Goal: Task Accomplishment & Management: Use online tool/utility

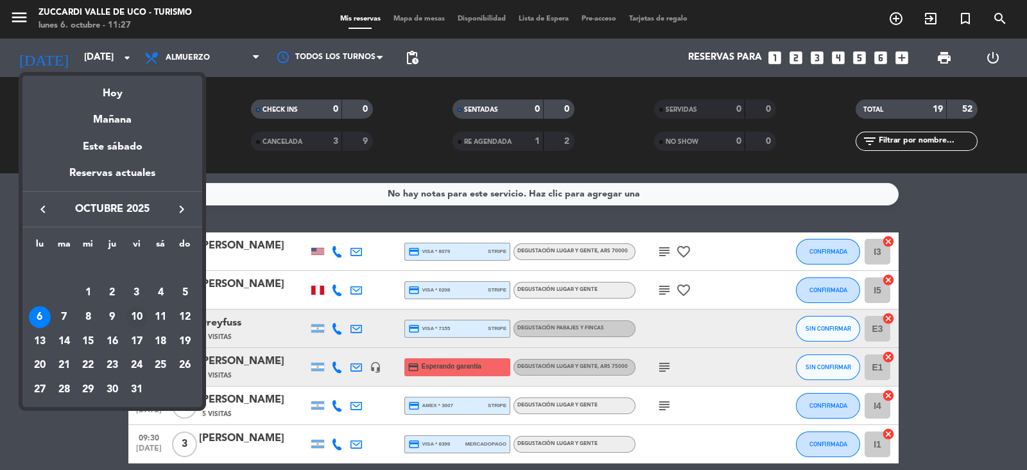
click at [138, 315] on div "10" at bounding box center [137, 317] width 22 height 22
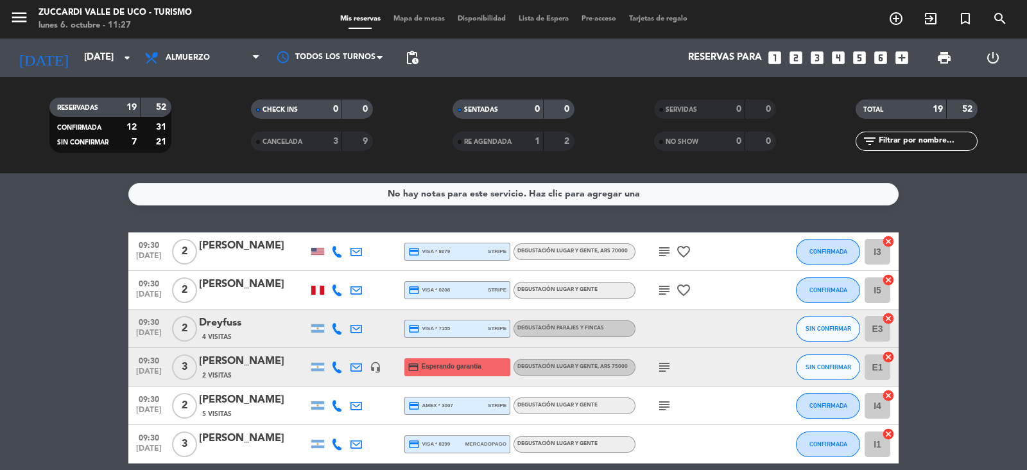
type input "[DATE]"
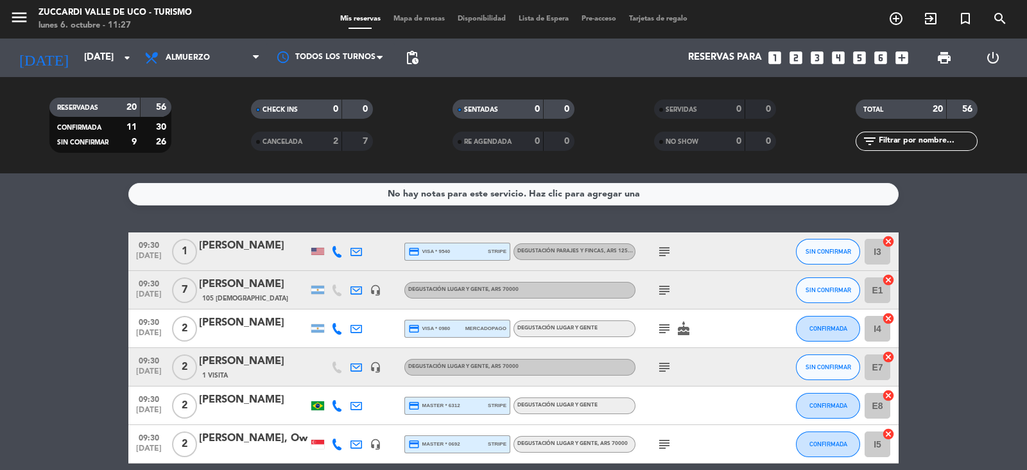
click at [17, 22] on icon "menu" at bounding box center [19, 17] width 19 height 19
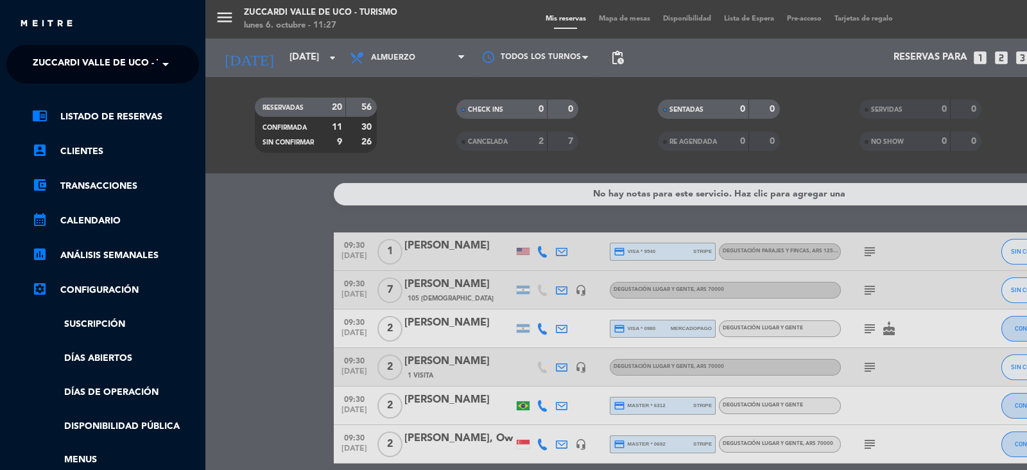
click at [152, 68] on span "Zuccardi Valle de Uco - Turismo" at bounding box center [115, 64] width 165 height 27
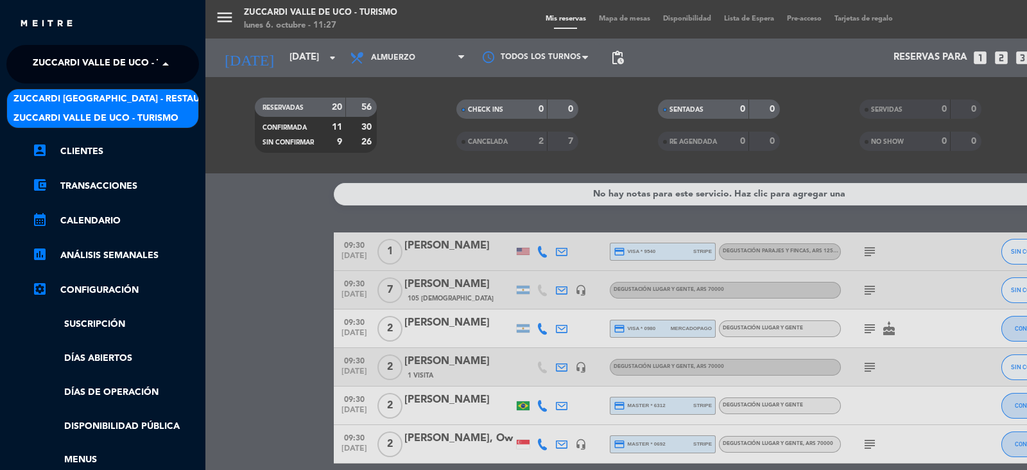
click at [168, 95] on span "Zuccardi [GEOGRAPHIC_DATA] - Restaurant [GEOGRAPHIC_DATA]" at bounding box center [167, 99] width 308 height 15
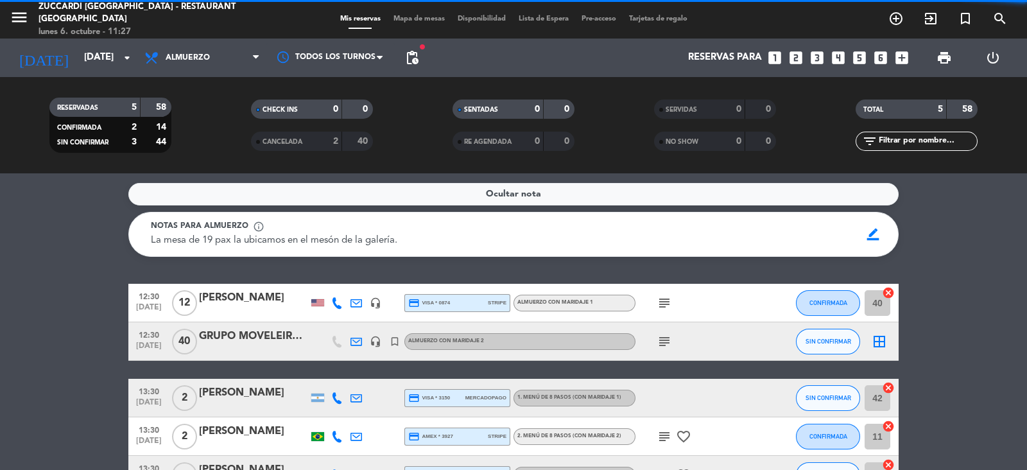
click at [421, 19] on span "Mapa de mesas" at bounding box center [419, 18] width 64 height 7
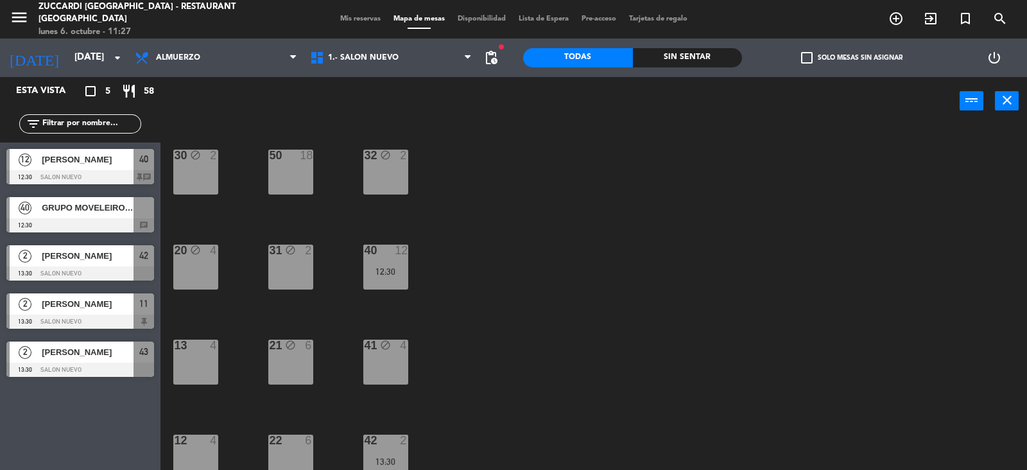
click at [100, 223] on div at bounding box center [80, 225] width 148 height 14
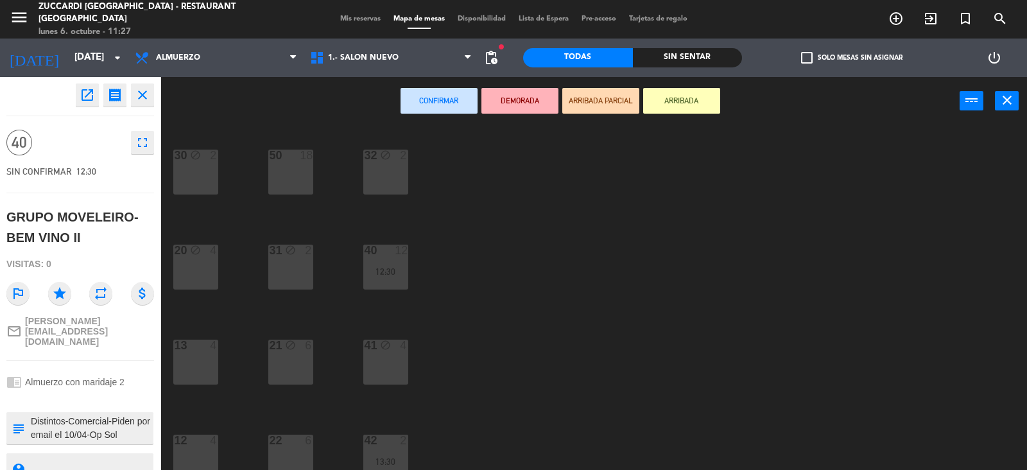
click at [647, 303] on div "30 block 2 32 block 2 50 18 31 block 2 20 block 4 40 12 12:30 21 block 6 13 4 4…" at bounding box center [599, 298] width 856 height 345
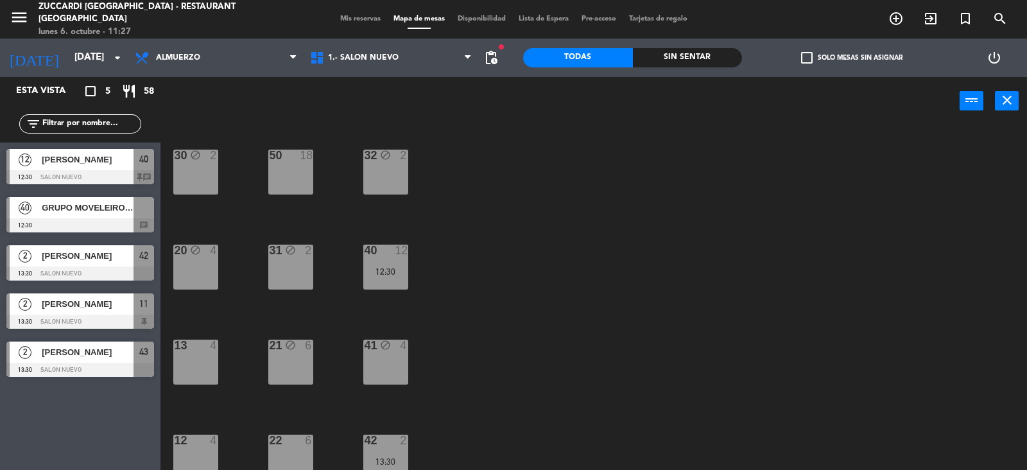
click at [87, 193] on div "40 GRUPO MOVELEIRO- BEM VINO II 12:30 chat" at bounding box center [80, 215] width 161 height 48
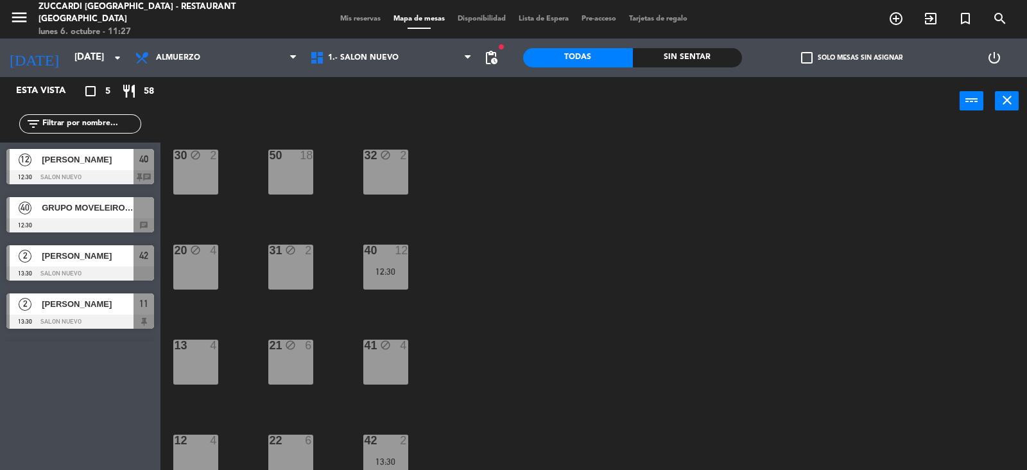
click at [547, 245] on div "30 block 2 32 block 2 50 18 31 block 2 20 block 4 40 12 12:30 21 block 6 13 4 4…" at bounding box center [599, 298] width 856 height 345
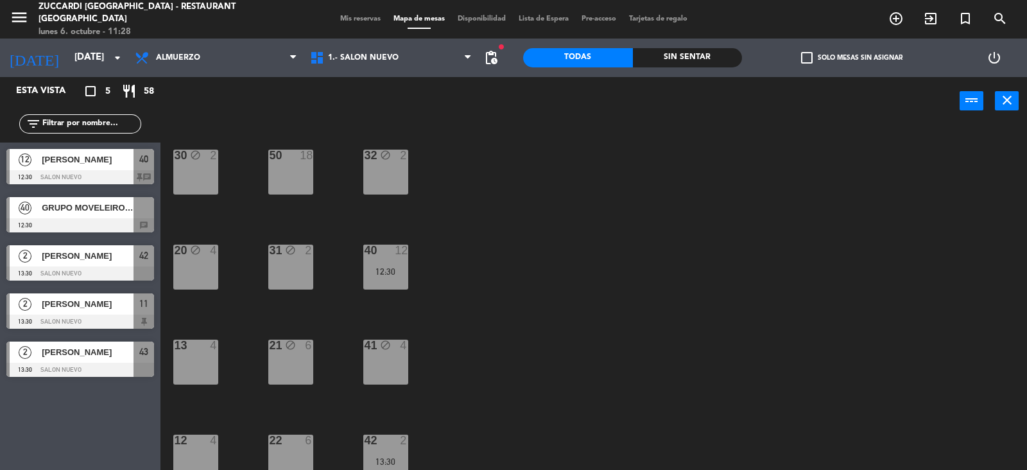
click at [661, 300] on div "30 block 2 32 block 2 50 18 31 block 2 20 block 4 40 12 12:30 21 block 6 13 4 4…" at bounding box center [599, 298] width 856 height 345
click at [668, 266] on div "30 block 2 32 block 2 50 18 31 block 2 20 block 4 40 12 12:30 21 block 6 13 4 4…" at bounding box center [599, 298] width 856 height 345
click at [359, 20] on span "Mis reservas" at bounding box center [360, 18] width 53 height 7
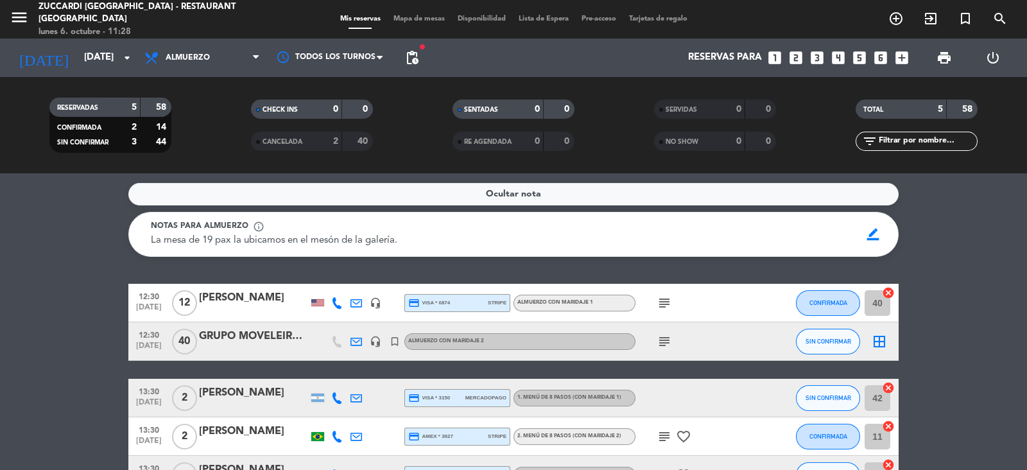
click at [893, 290] on icon "cancel" at bounding box center [888, 292] width 13 height 13
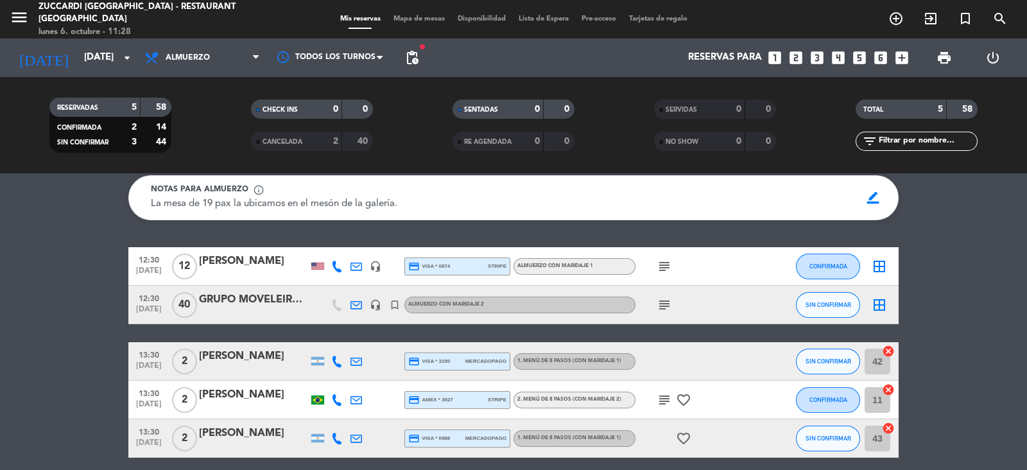
scroll to position [44, 0]
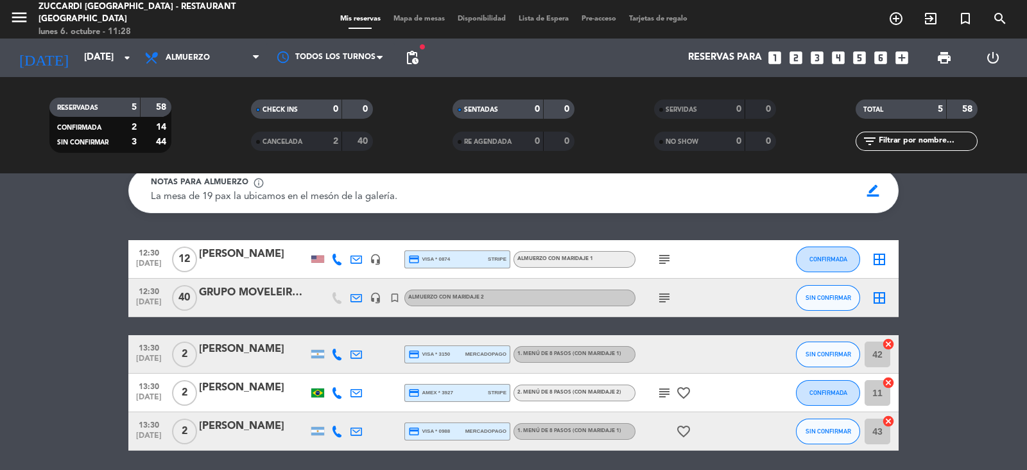
click at [305, 143] on div "CANCELADA" at bounding box center [283, 141] width 59 height 15
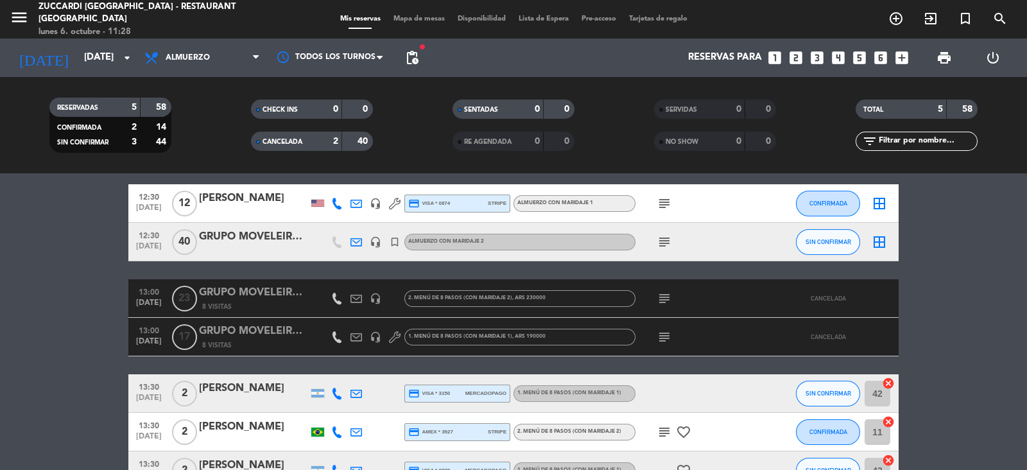
scroll to position [0, 0]
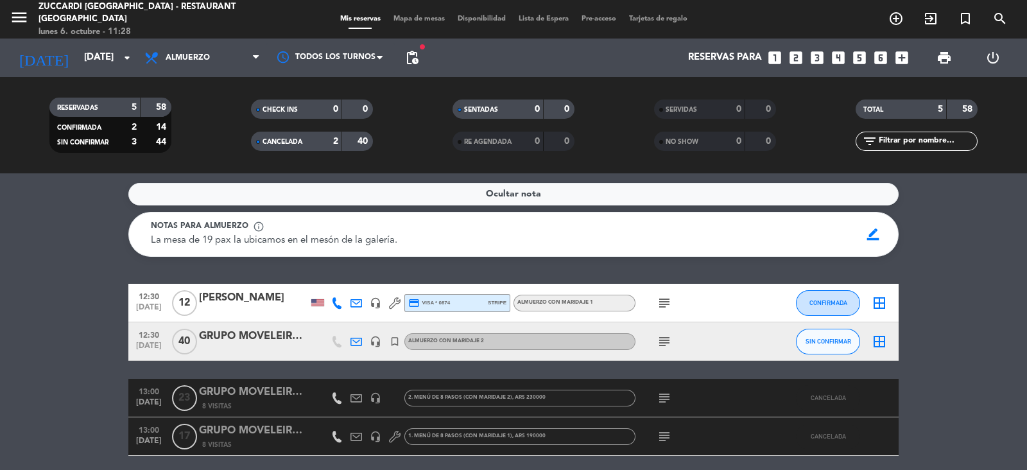
click at [354, 148] on div "40" at bounding box center [357, 141] width 24 height 15
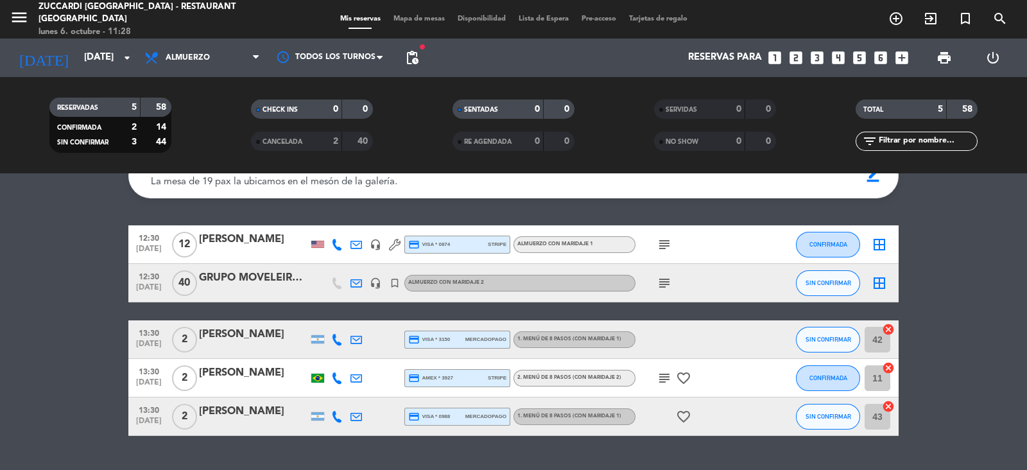
scroll to position [89, 0]
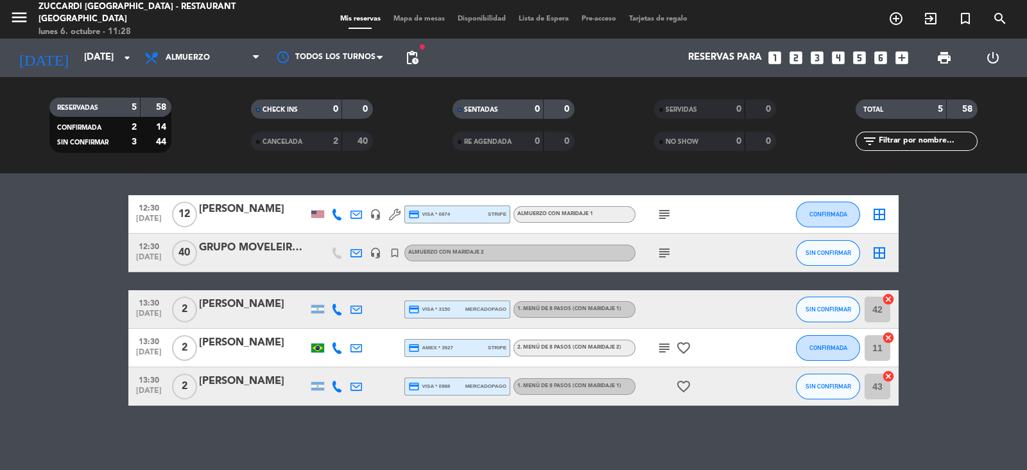
click at [885, 297] on icon "cancel" at bounding box center [888, 299] width 13 height 13
click at [884, 335] on icon "cancel" at bounding box center [888, 337] width 13 height 13
click at [885, 379] on icon "cancel" at bounding box center [888, 376] width 13 height 13
click at [425, 19] on span "Mapa de mesas" at bounding box center [419, 18] width 64 height 7
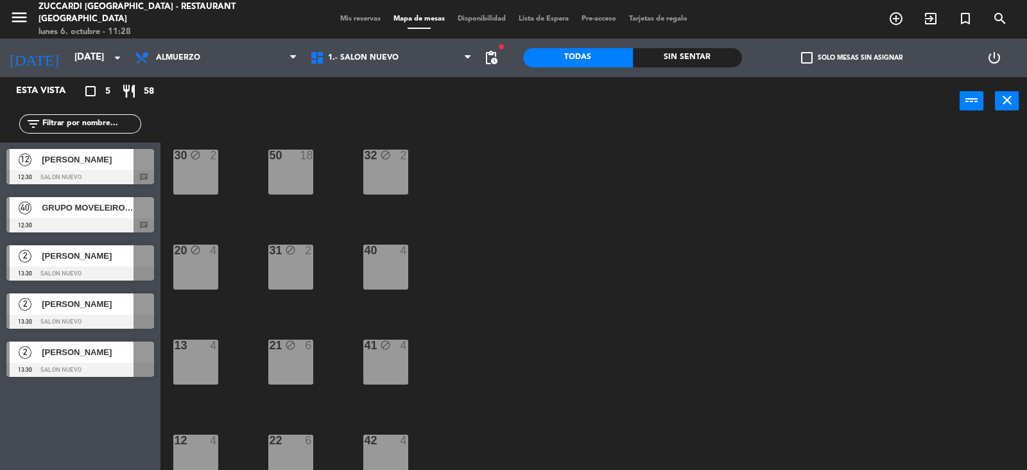
click at [87, 159] on span "[PERSON_NAME]" at bounding box center [88, 159] width 92 height 13
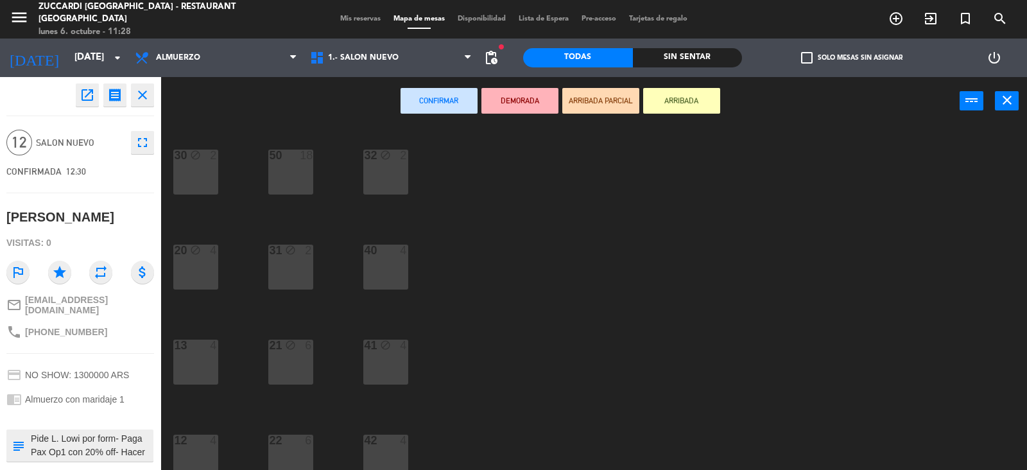
click at [300, 182] on div "50 18" at bounding box center [290, 172] width 45 height 45
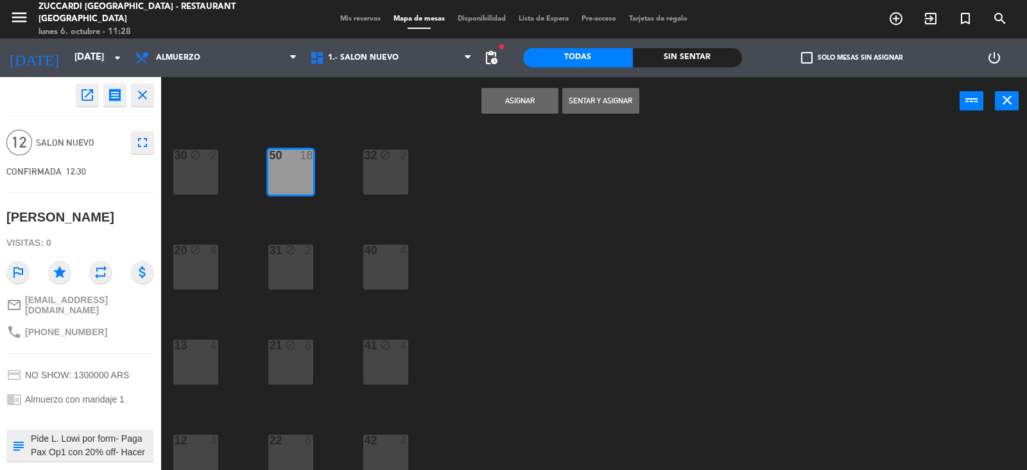
click at [505, 94] on button "Asignar" at bounding box center [520, 101] width 77 height 26
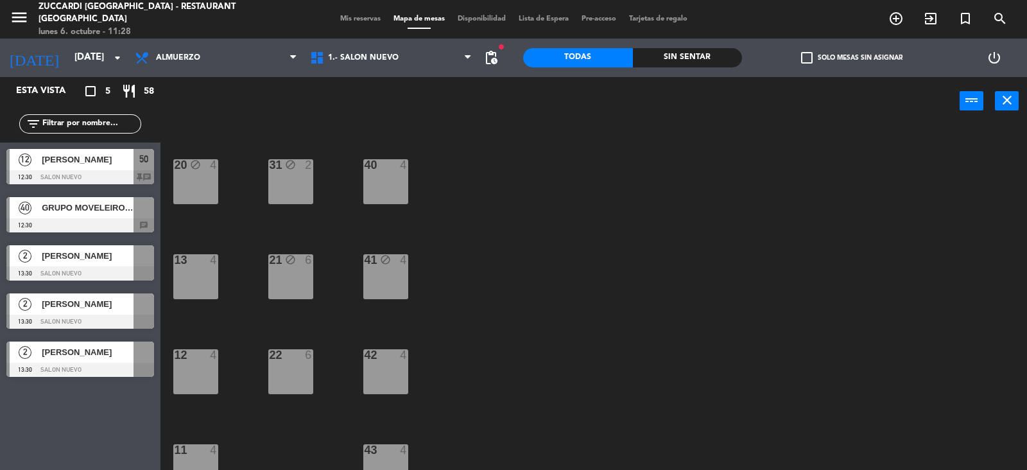
scroll to position [80, 0]
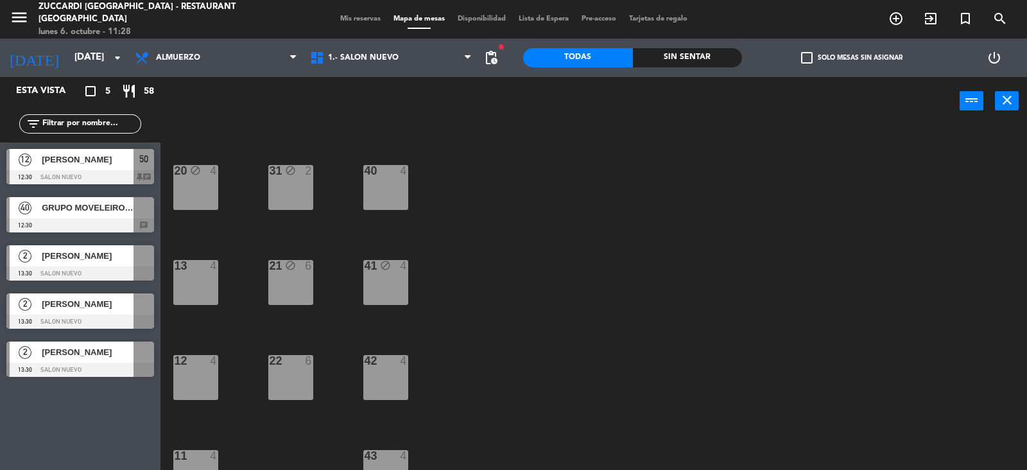
click at [103, 205] on span "GRUPO MOVELEIRO- BEM VINO II" at bounding box center [88, 207] width 92 height 13
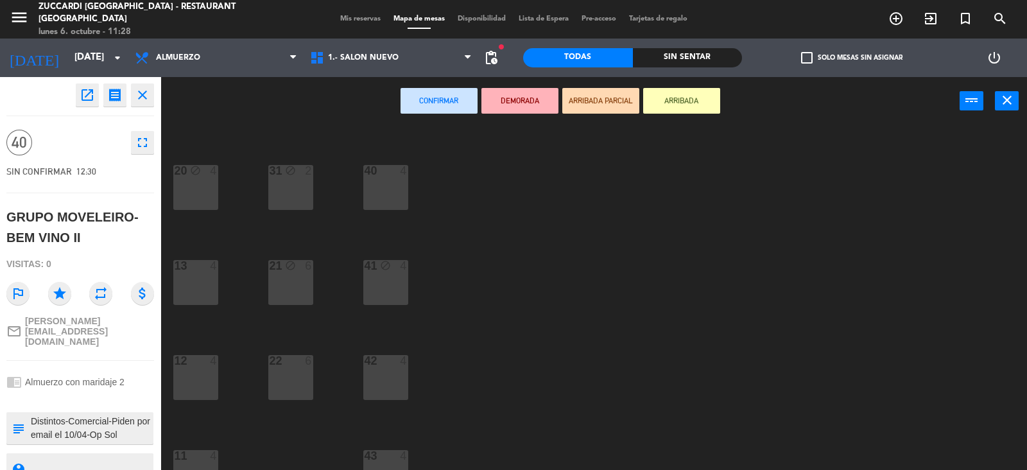
click at [277, 281] on div "21 block 6" at bounding box center [290, 282] width 45 height 45
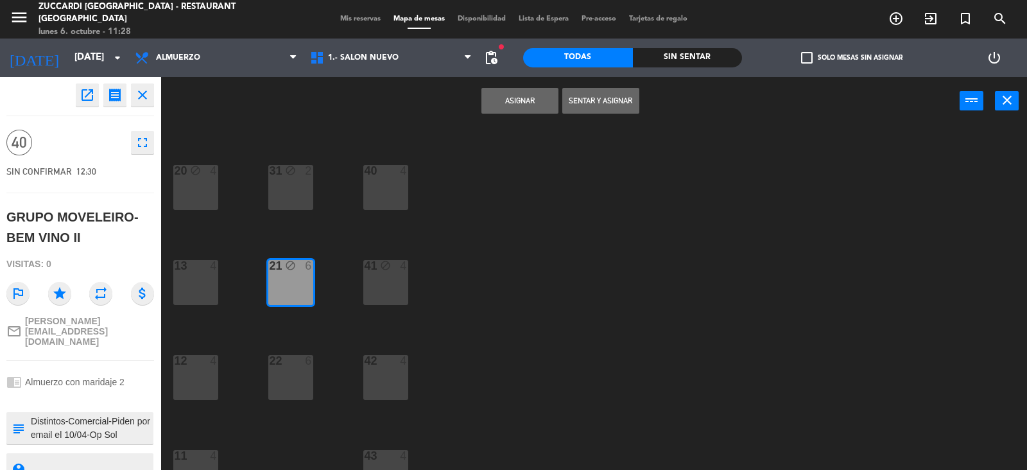
click at [299, 376] on div "22 6" at bounding box center [290, 377] width 45 height 45
click at [385, 179] on div "40 4" at bounding box center [385, 187] width 45 height 45
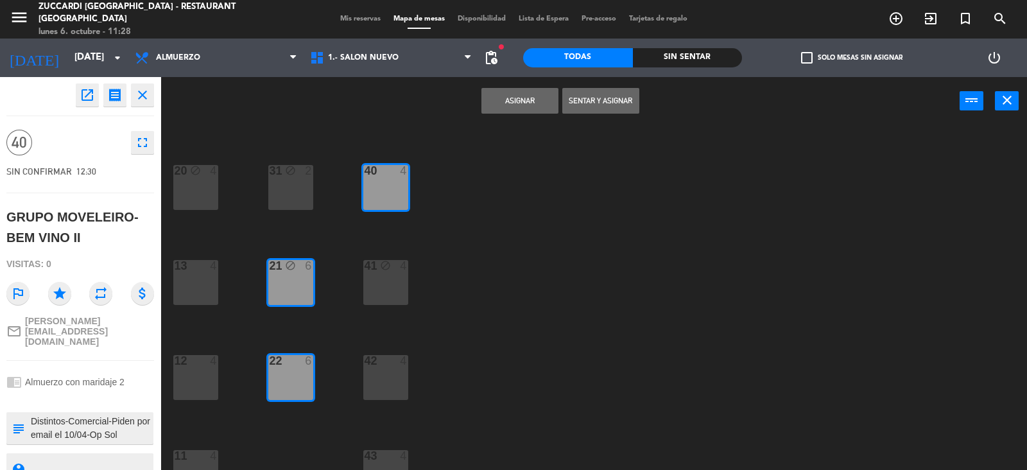
click at [400, 295] on div "41 block 4" at bounding box center [385, 282] width 45 height 45
click at [396, 367] on div "42 4" at bounding box center [385, 377] width 45 height 45
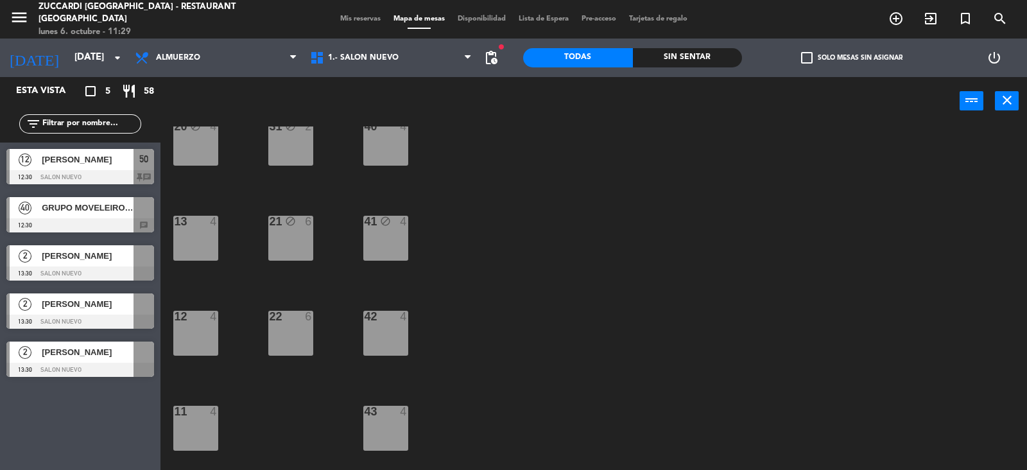
scroll to position [117, 0]
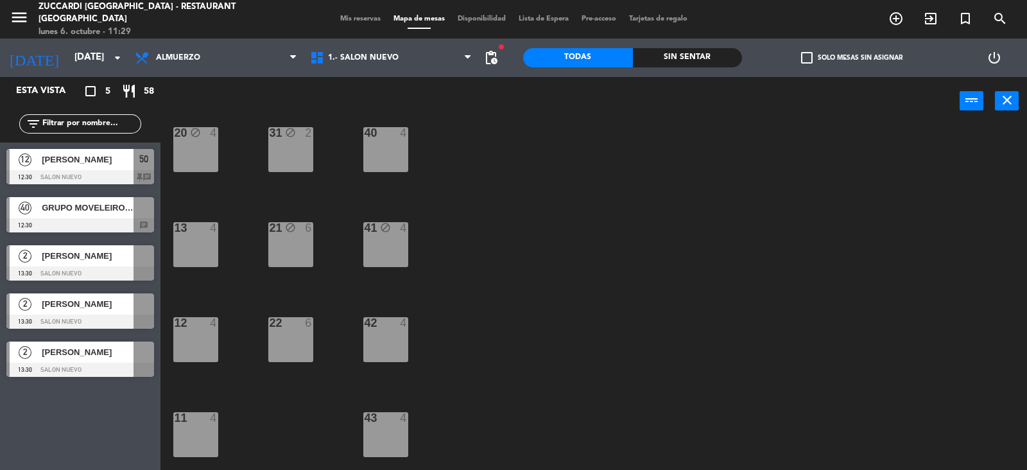
click at [123, 214] on span "GRUPO MOVELEIRO- BEM VINO II" at bounding box center [88, 207] width 92 height 13
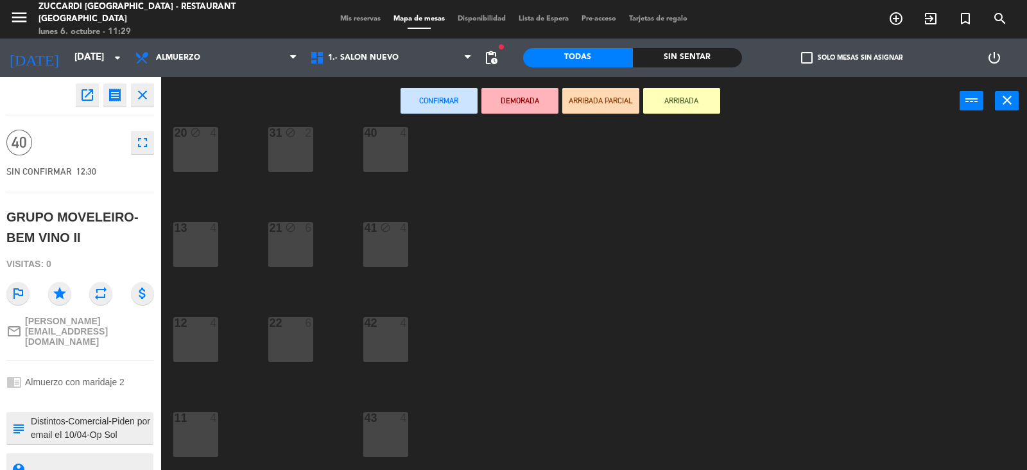
click at [270, 250] on div "21 block 6" at bounding box center [290, 244] width 45 height 45
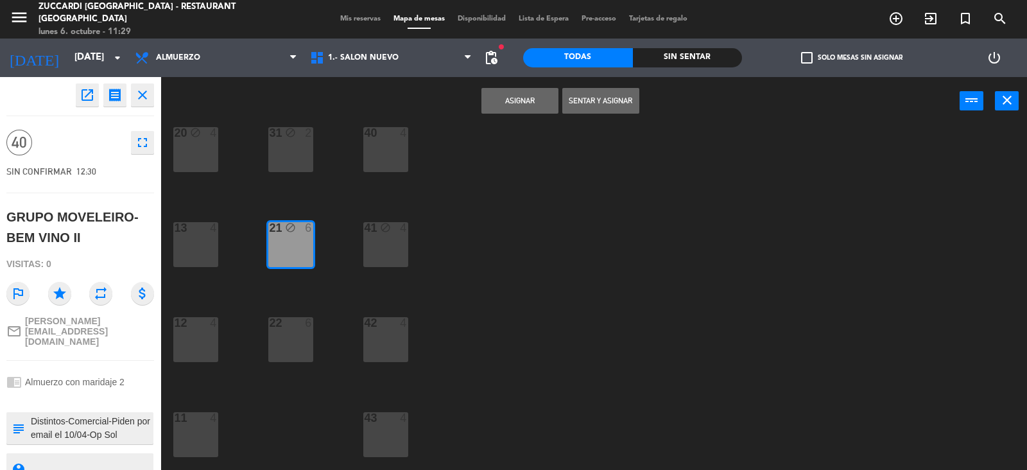
click at [283, 318] on div at bounding box center [290, 323] width 21 height 12
click at [369, 161] on div "40 4" at bounding box center [385, 149] width 45 height 45
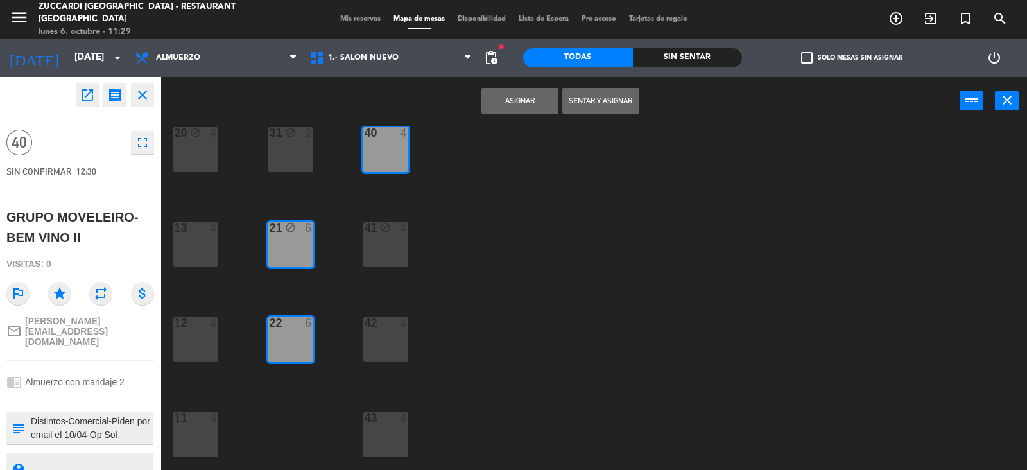
click at [381, 240] on div "41 block 4" at bounding box center [385, 244] width 45 height 45
click at [394, 332] on div "42 4" at bounding box center [385, 339] width 45 height 45
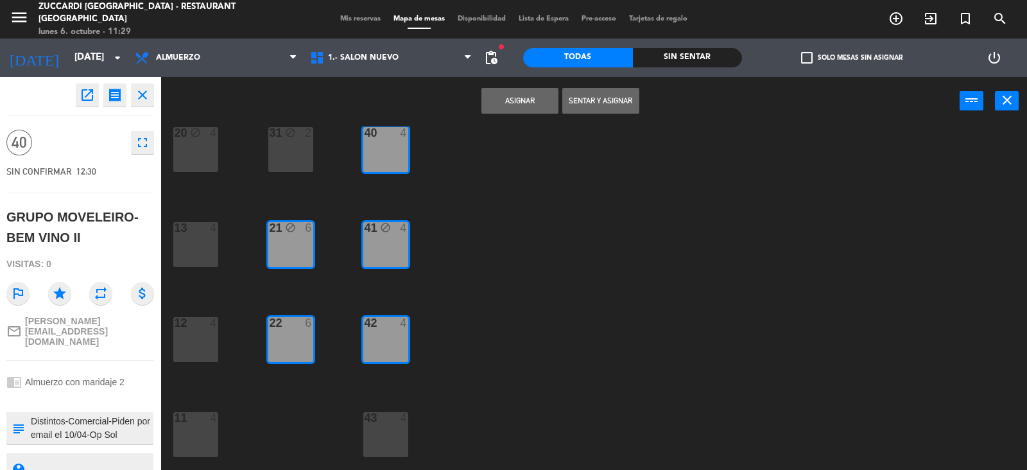
click at [385, 435] on div "43 4" at bounding box center [385, 434] width 45 height 45
click at [528, 108] on button "Asignar" at bounding box center [520, 101] width 77 height 26
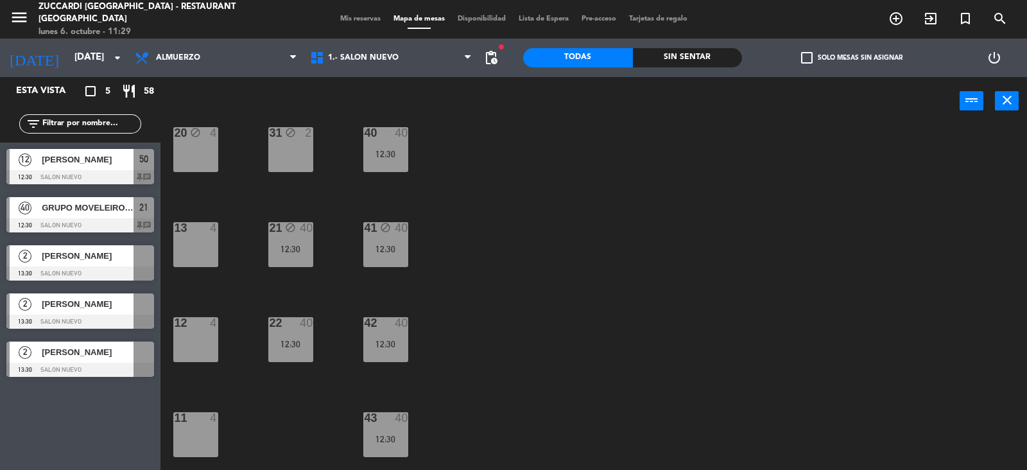
click at [108, 261] on span "[PERSON_NAME]" at bounding box center [88, 255] width 92 height 13
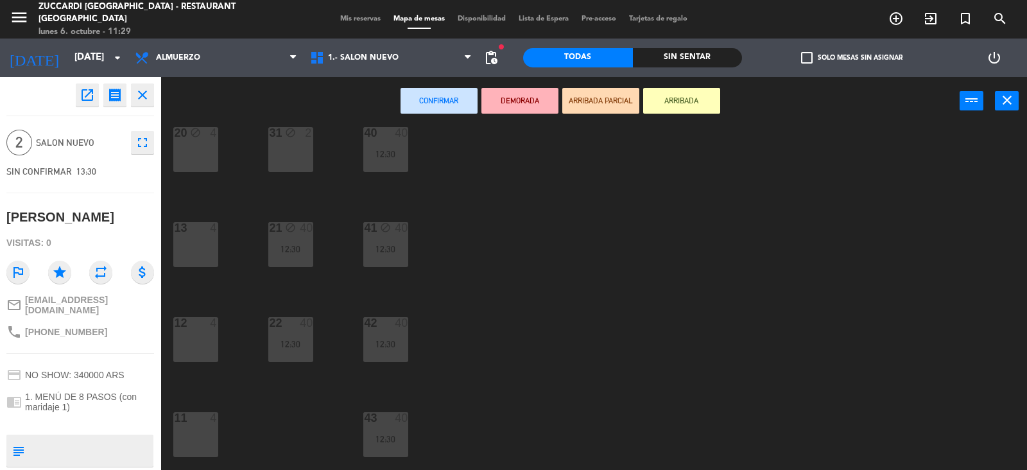
click at [661, 297] on div "30 block 2 32 block 2 50 12 12:30 31 block 2 20 block 4 40 40 12:30 21 block 40…" at bounding box center [599, 298] width 856 height 345
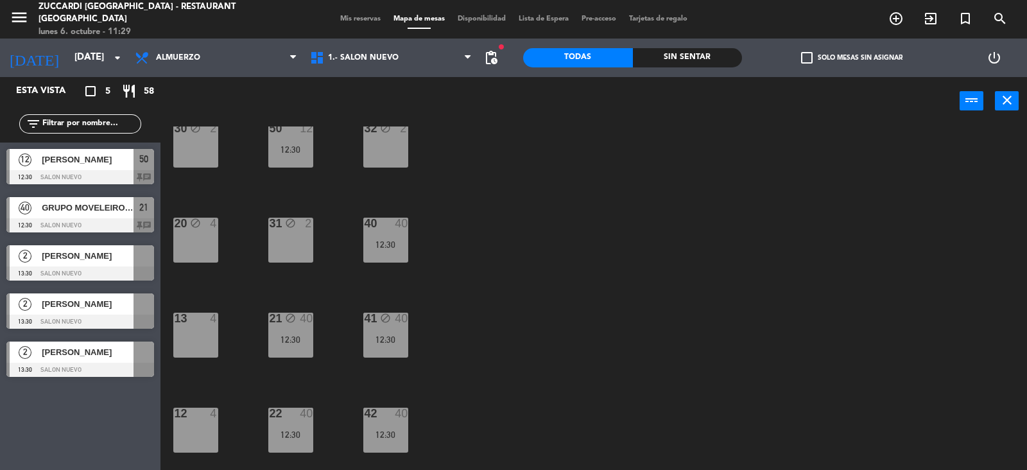
scroll to position [0, 0]
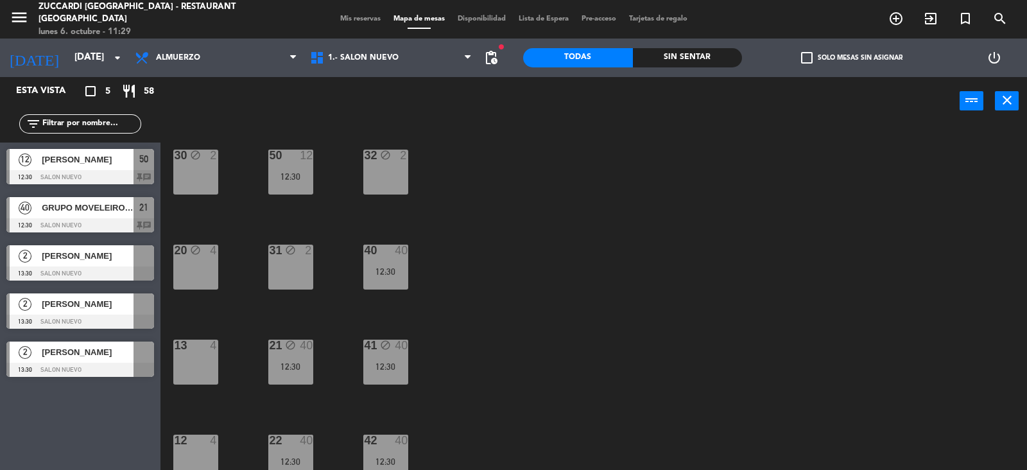
click at [197, 178] on div "30 block 2" at bounding box center [195, 172] width 45 height 45
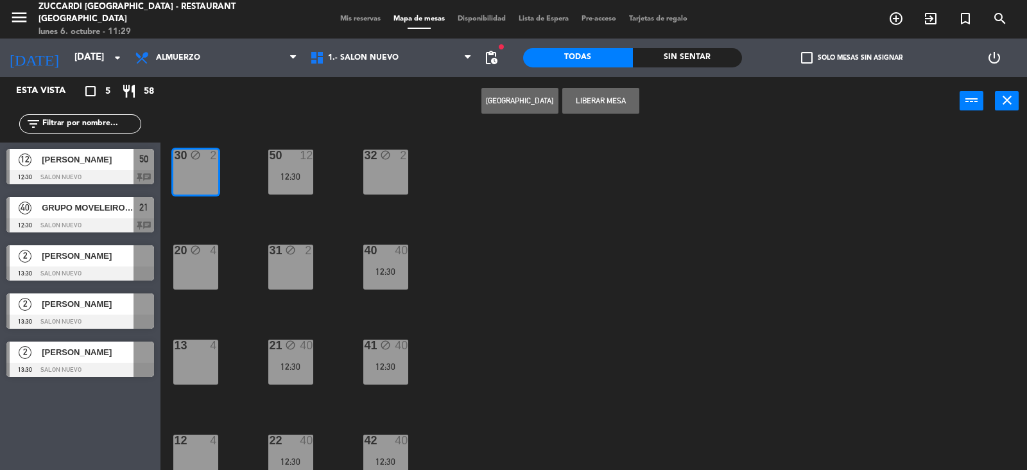
click at [348, 224] on div "30 block 2 32 block 2 50 12 12:30 31 block 2 20 block 4 40 40 12:30 21 block 40…" at bounding box center [599, 298] width 856 height 345
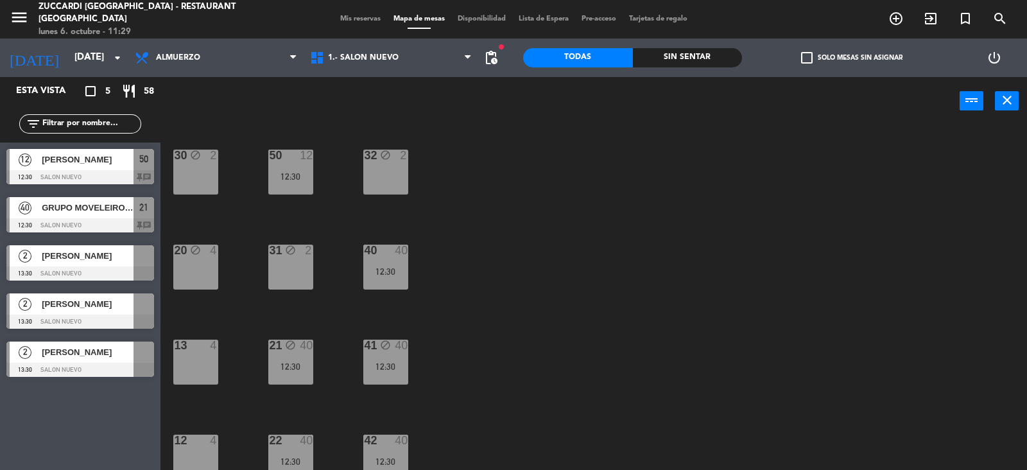
click at [209, 173] on div "30 block 2" at bounding box center [195, 172] width 45 height 45
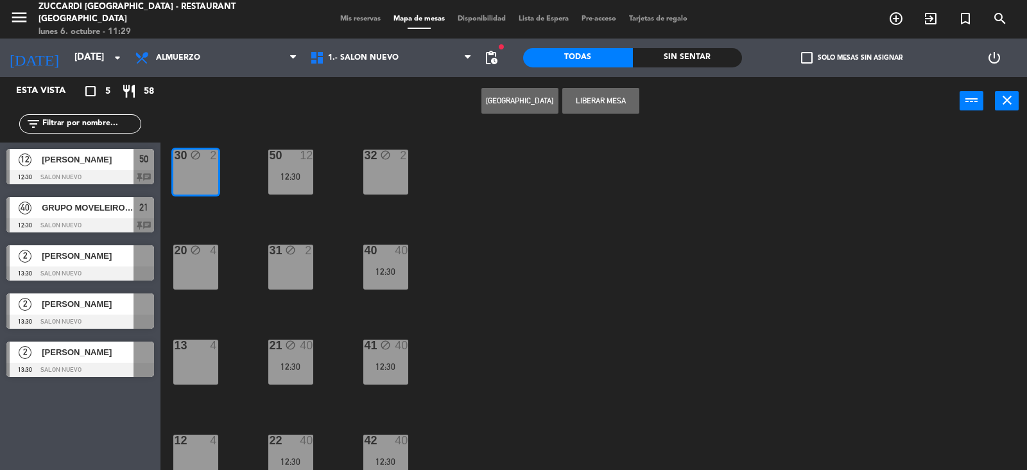
click at [604, 100] on button "Liberar Mesa" at bounding box center [600, 101] width 77 height 26
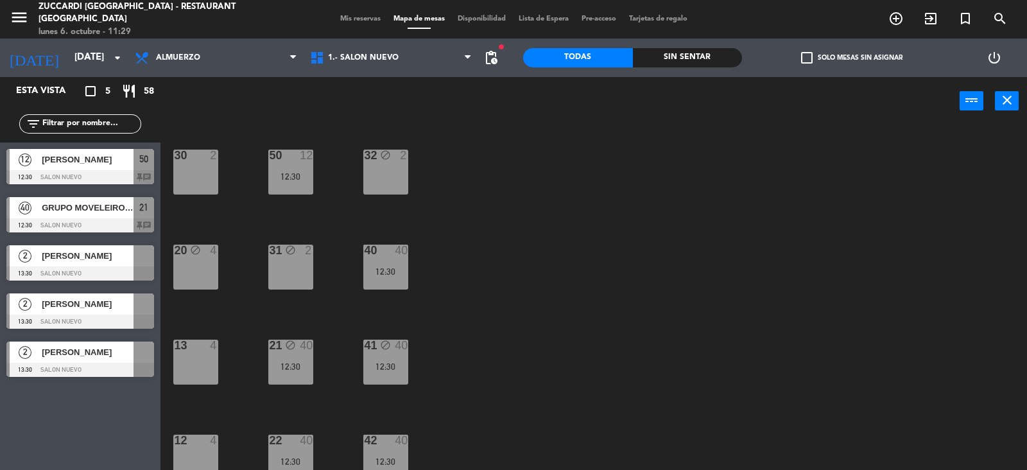
click at [120, 254] on span "[PERSON_NAME]" at bounding box center [88, 255] width 92 height 13
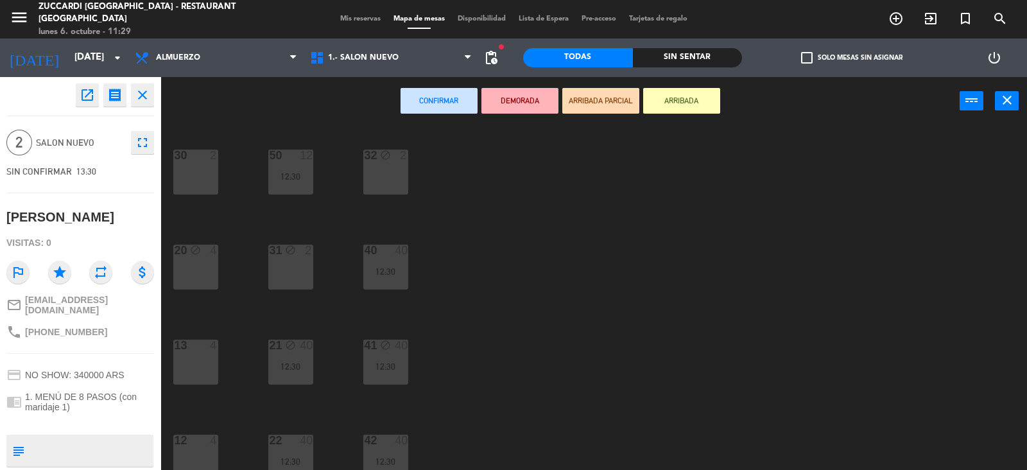
click at [207, 159] on div "2" at bounding box center [216, 156] width 21 height 12
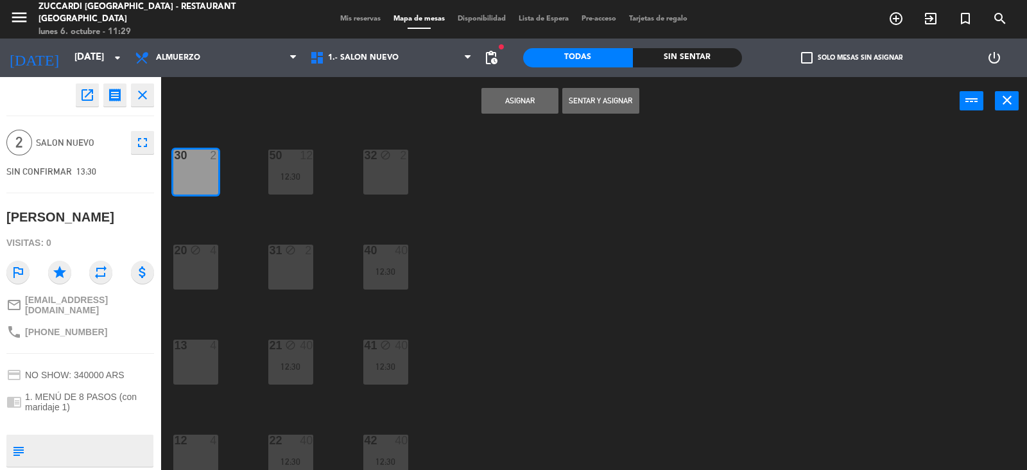
click at [509, 100] on button "Asignar" at bounding box center [520, 101] width 77 height 26
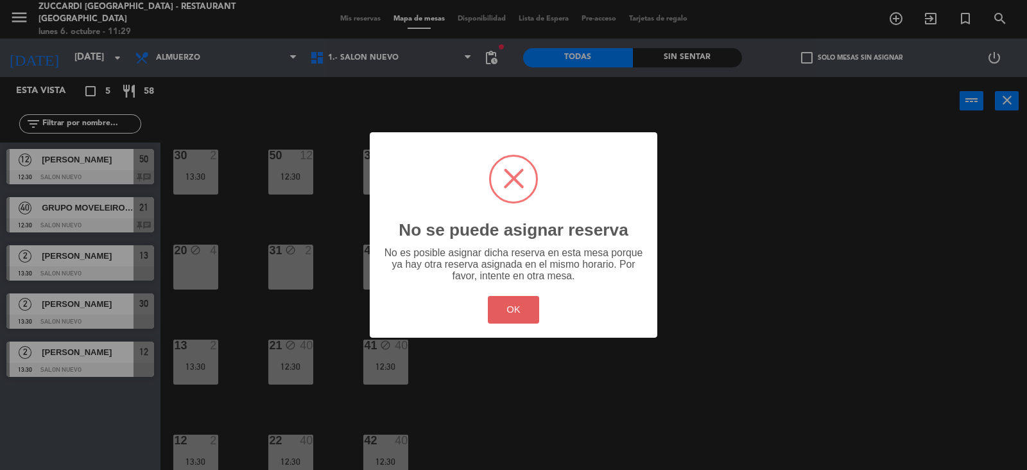
click at [509, 317] on button "OK" at bounding box center [514, 310] width 52 height 28
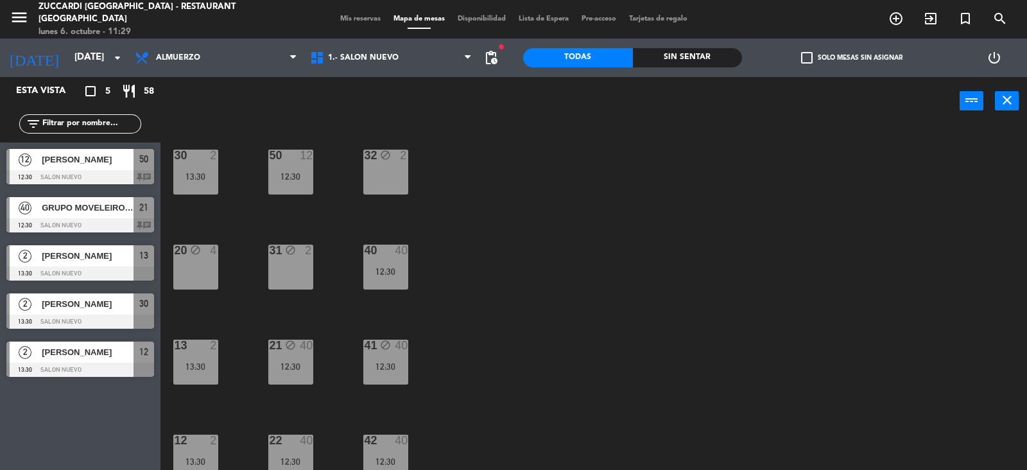
click at [450, 308] on div "30 2 13:30 32 block 2 50 12 12:30 31 block 2 20 block 4 40 40 12:30 21 block 40…" at bounding box center [599, 298] width 856 height 345
click at [103, 315] on div at bounding box center [80, 322] width 148 height 14
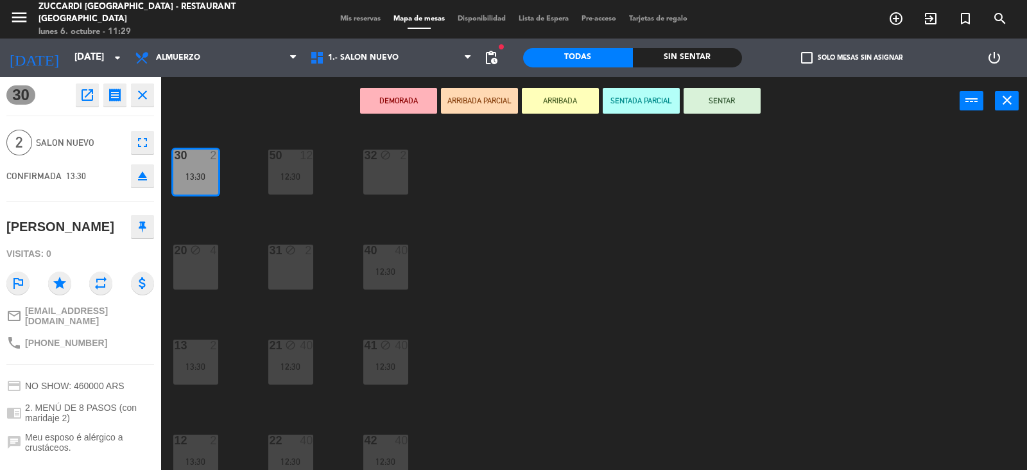
click at [688, 248] on div "30 2 13:30 32 block 2 50 12 12:30 31 block 2 20 block 4 40 40 12:30 21 block 40…" at bounding box center [599, 298] width 856 height 345
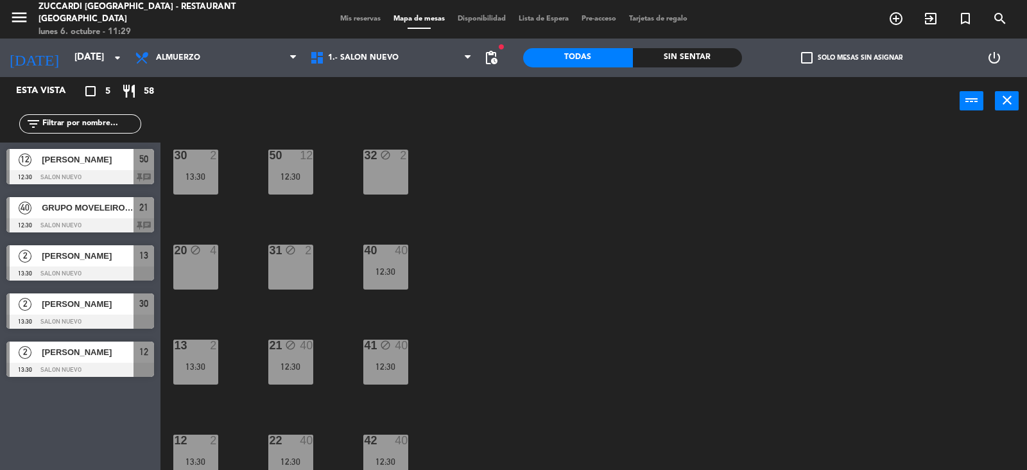
click at [190, 284] on div "20 block 4" at bounding box center [195, 267] width 45 height 45
